Goal: Task Accomplishment & Management: Manage account settings

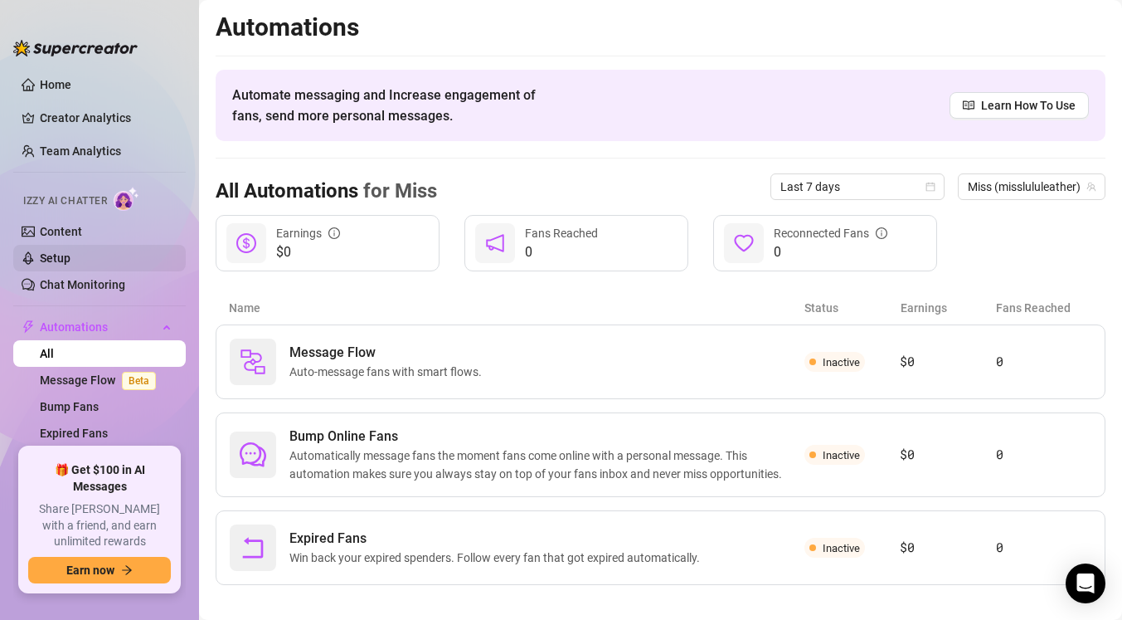
click at [70, 262] on link "Setup" at bounding box center [55, 257] width 31 height 13
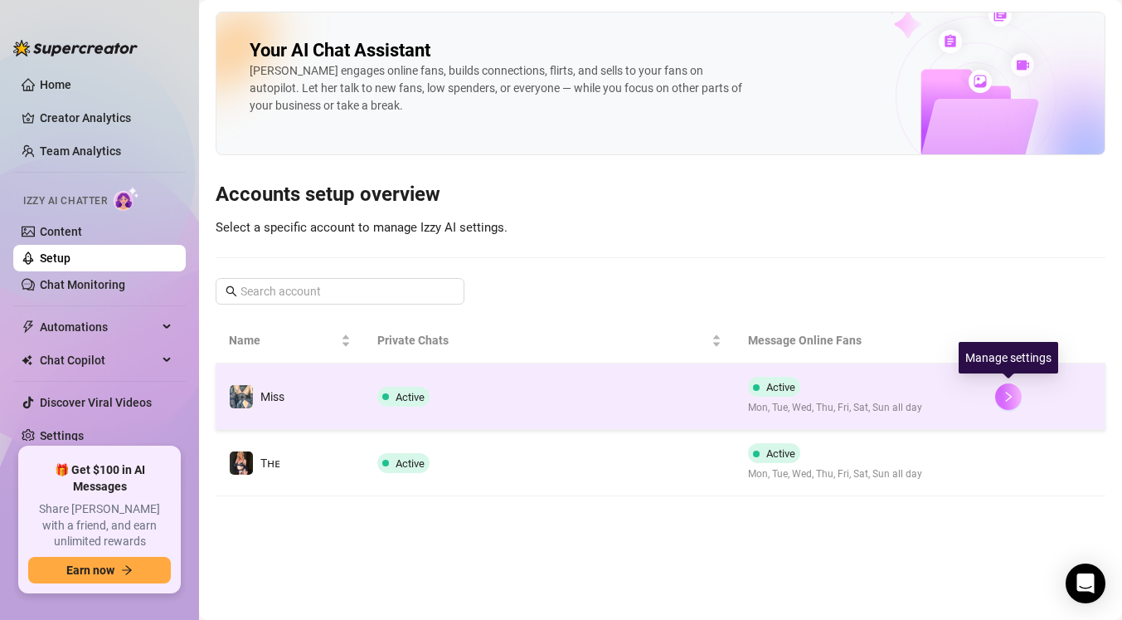
click at [1005, 398] on icon "right" at bounding box center [1009, 397] width 12 height 12
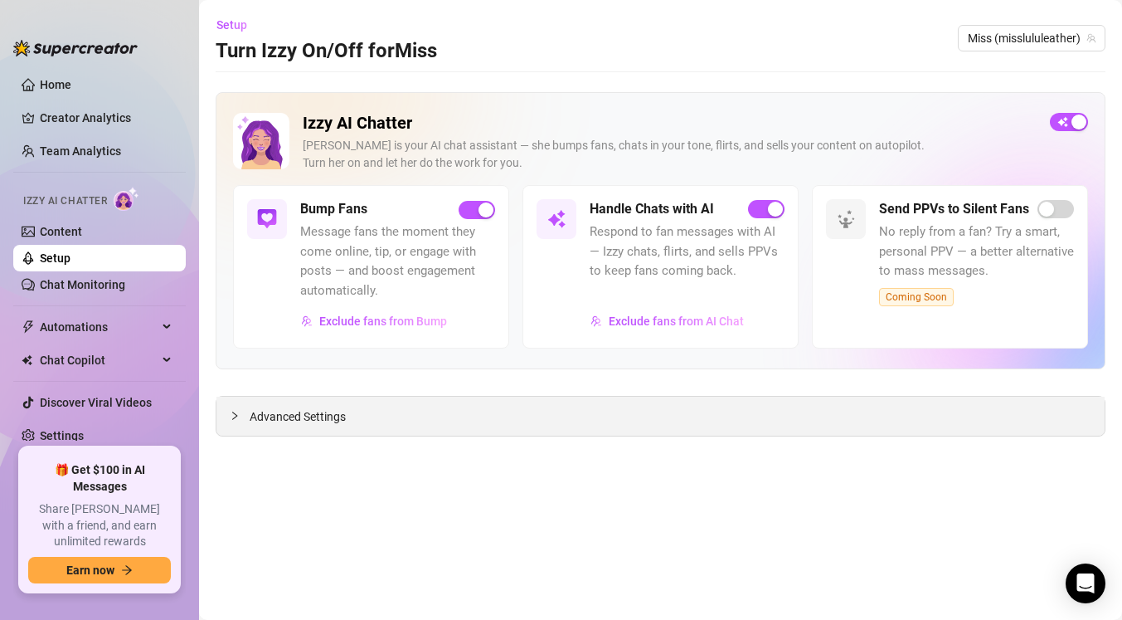
click at [299, 411] on span "Advanced Settings" at bounding box center [298, 416] width 96 height 18
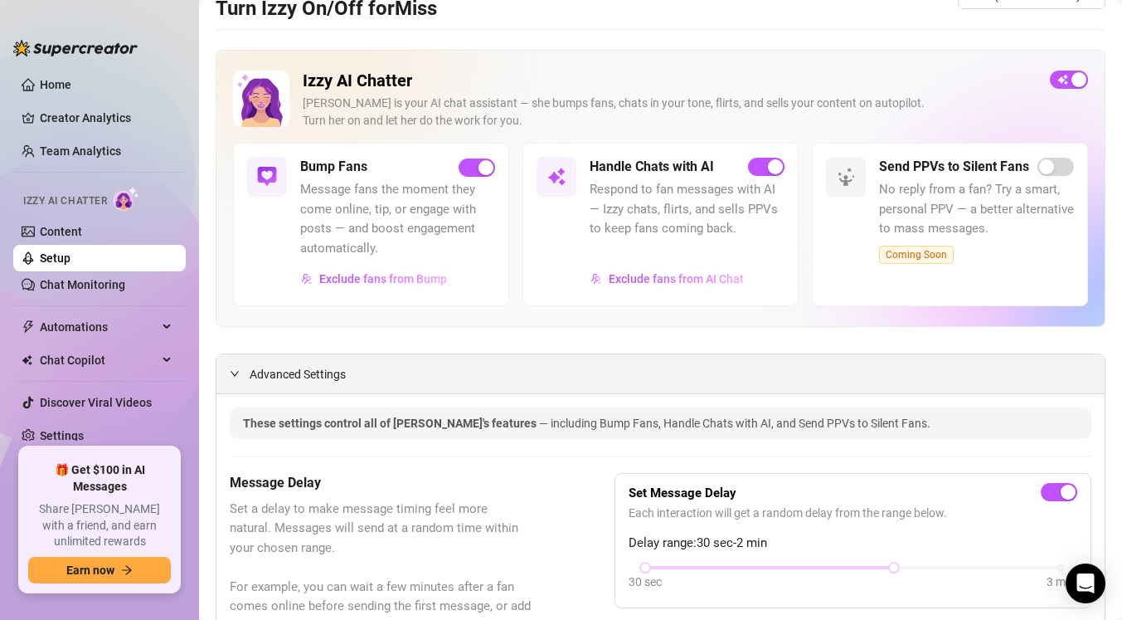
scroll to position [30, 0]
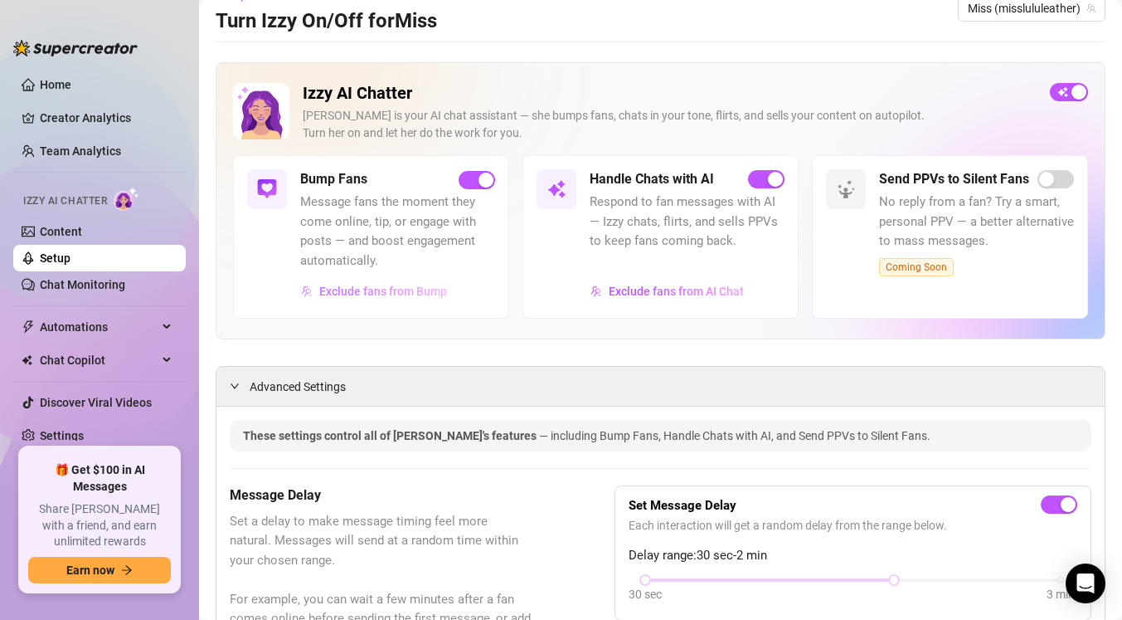
click at [362, 290] on span "Exclude fans from Bump" at bounding box center [383, 290] width 128 height 13
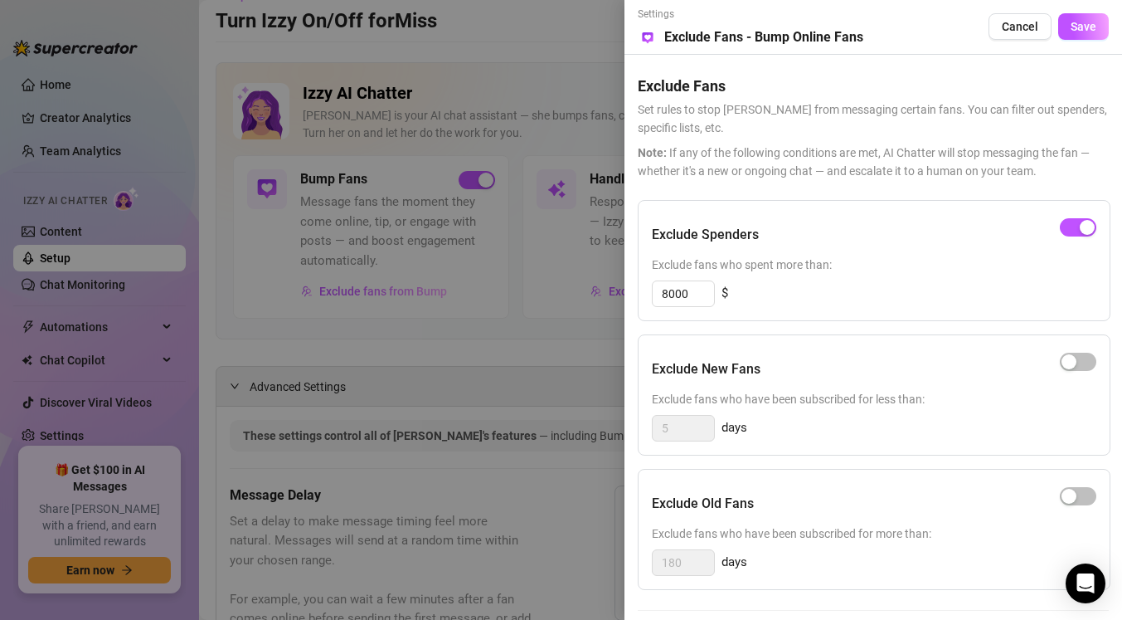
click at [479, 320] on div at bounding box center [561, 310] width 1122 height 620
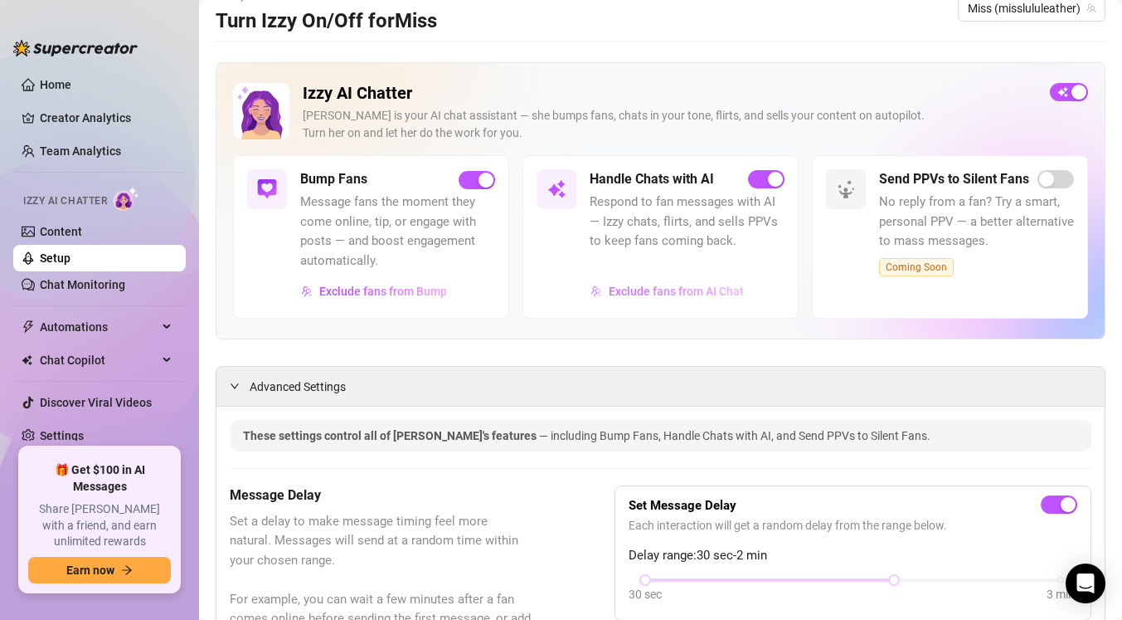
click at [627, 289] on span "Exclude fans from AI Chat" at bounding box center [676, 290] width 135 height 13
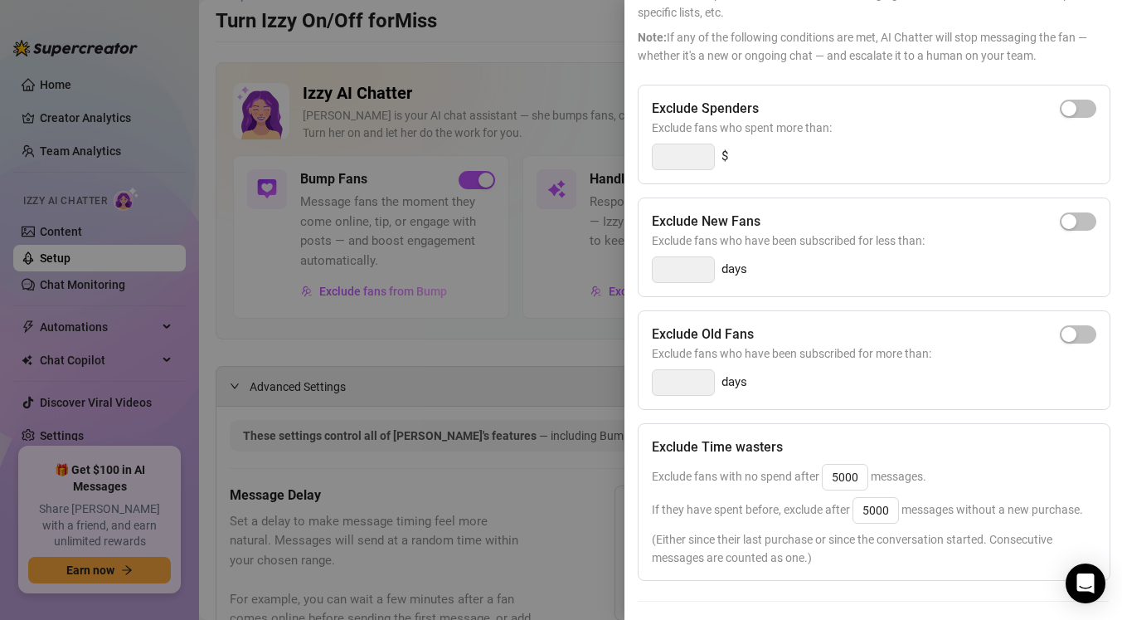
scroll to position [234, 0]
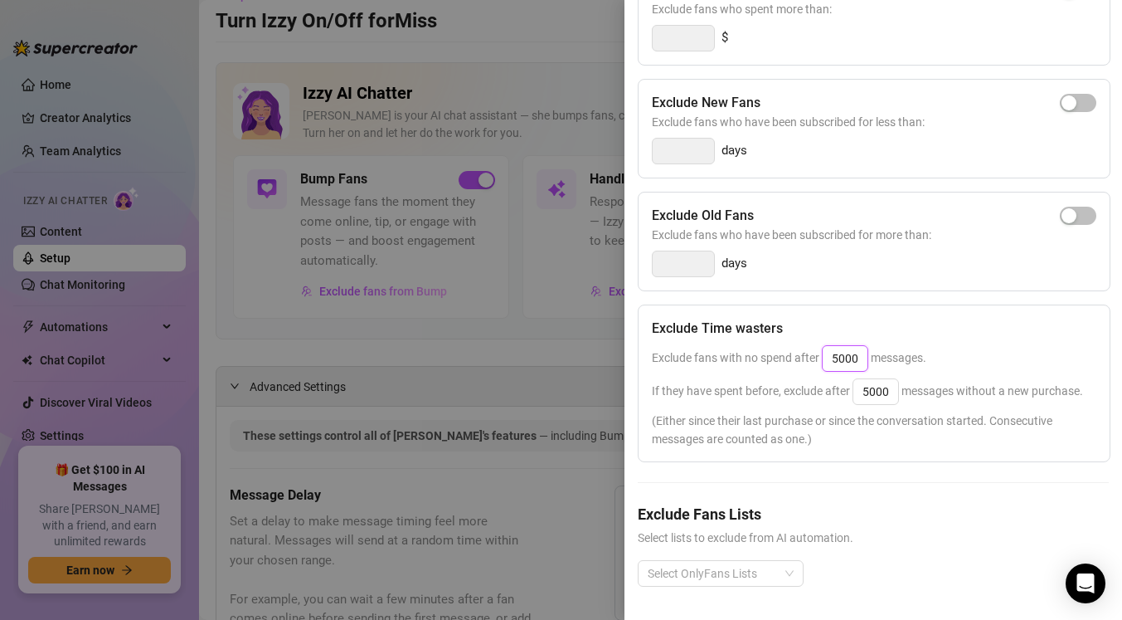
click at [858, 358] on input "5000" at bounding box center [845, 358] width 45 height 25
type input "5"
type input "6"
type input "50"
click at [869, 391] on input "5000" at bounding box center [875, 391] width 45 height 25
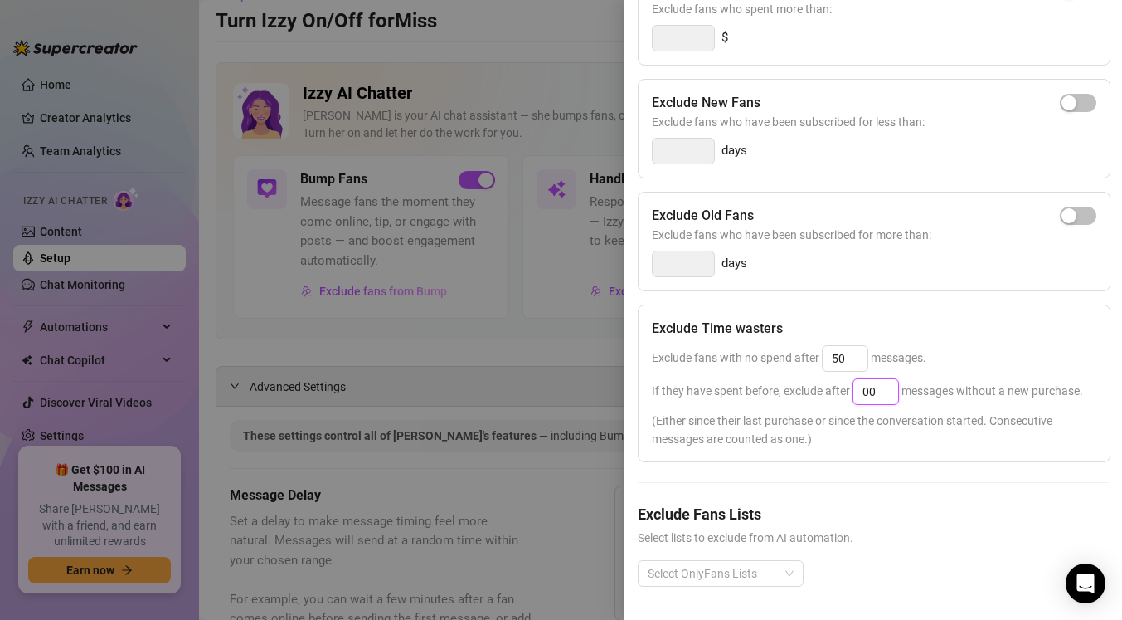
type input "0"
type input "1"
type input "50"
click at [838, 359] on input "50" at bounding box center [845, 358] width 45 height 25
type input "50"
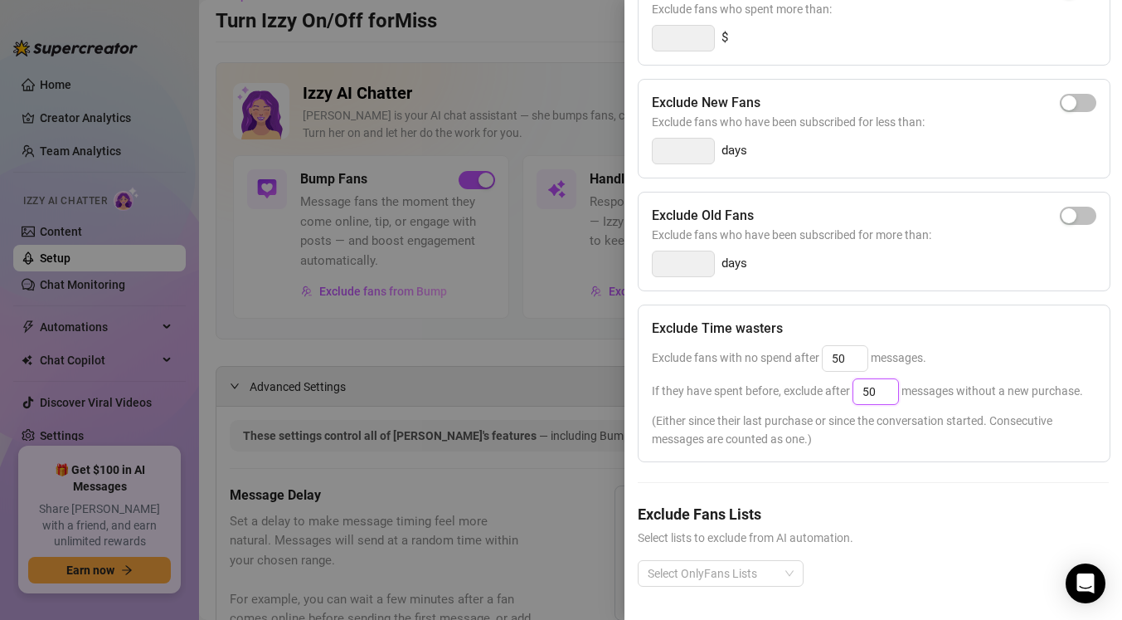
click at [867, 389] on input "50" at bounding box center [875, 391] width 45 height 25
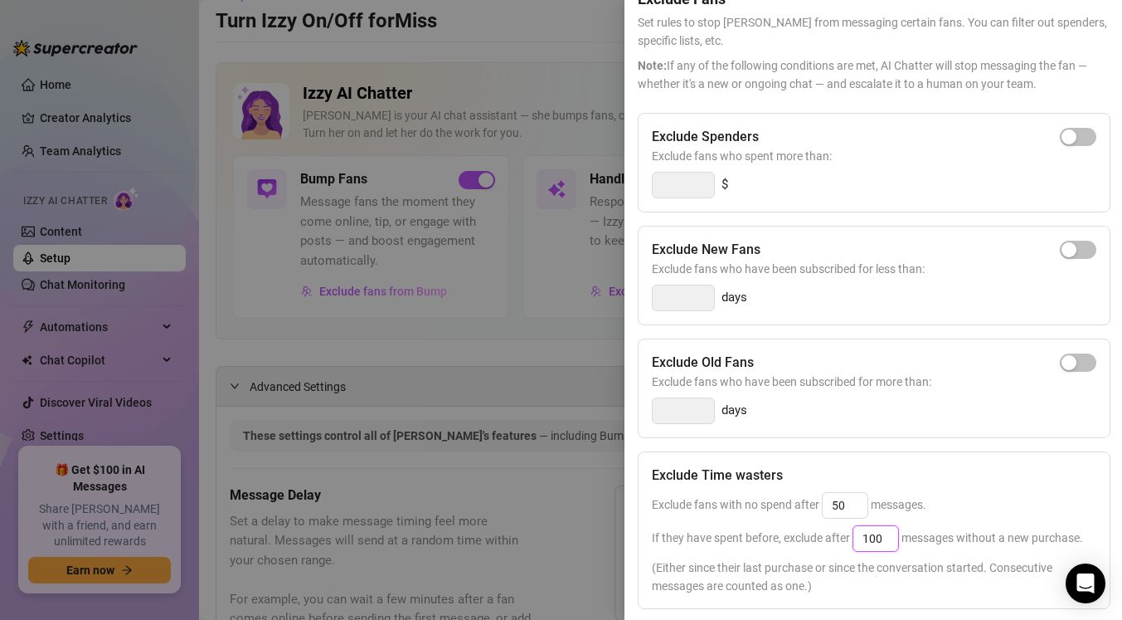
scroll to position [0, 0]
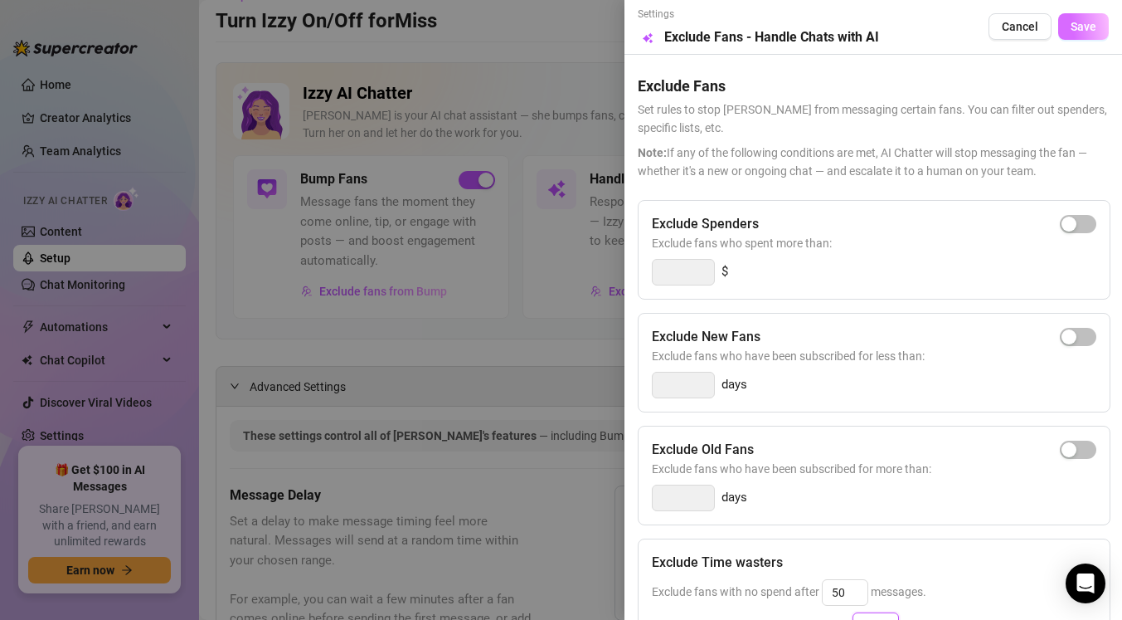
type input "100"
click at [1077, 26] on span "Save" at bounding box center [1084, 26] width 26 height 13
